Goal: Information Seeking & Learning: Learn about a topic

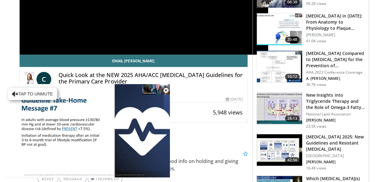
scroll to position [123, 0]
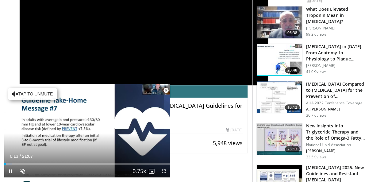
click at [107, 156] on div "Current Time 0:13 / Duration 21:07" at bounding box center [86, 156] width 165 height 6
click at [106, 157] on div "Current Time 0:15 / Duration 21:07" at bounding box center [86, 156] width 165 height 6
click at [10, 171] on span "Video Player" at bounding box center [10, 171] width 12 height 12
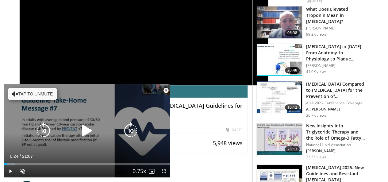
click at [85, 131] on icon "Video Player" at bounding box center [86, 130] width 17 height 17
